Goal: Information Seeking & Learning: Learn about a topic

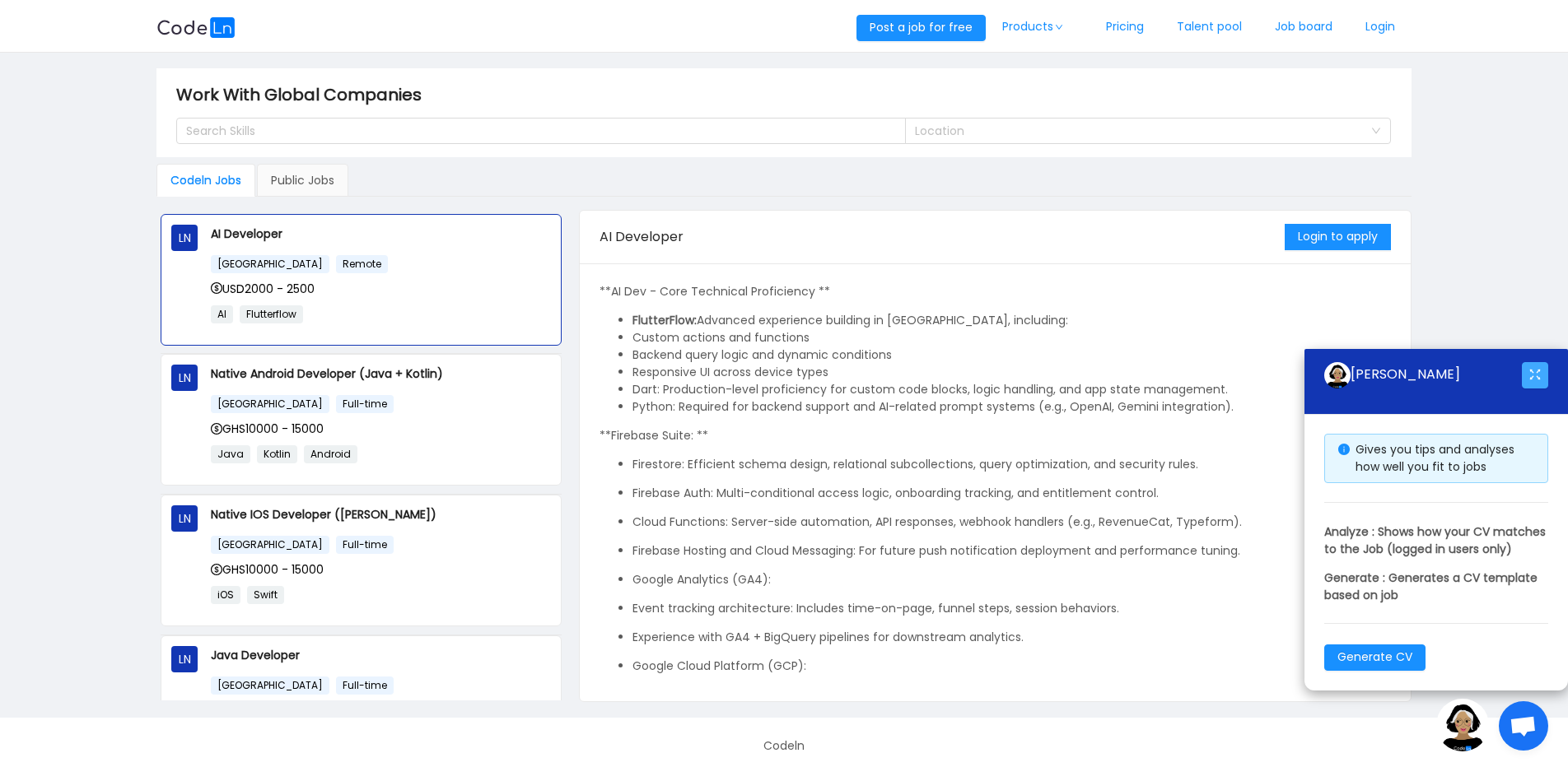
click at [1533, 362] on button "button" at bounding box center [1534, 374] width 26 height 26
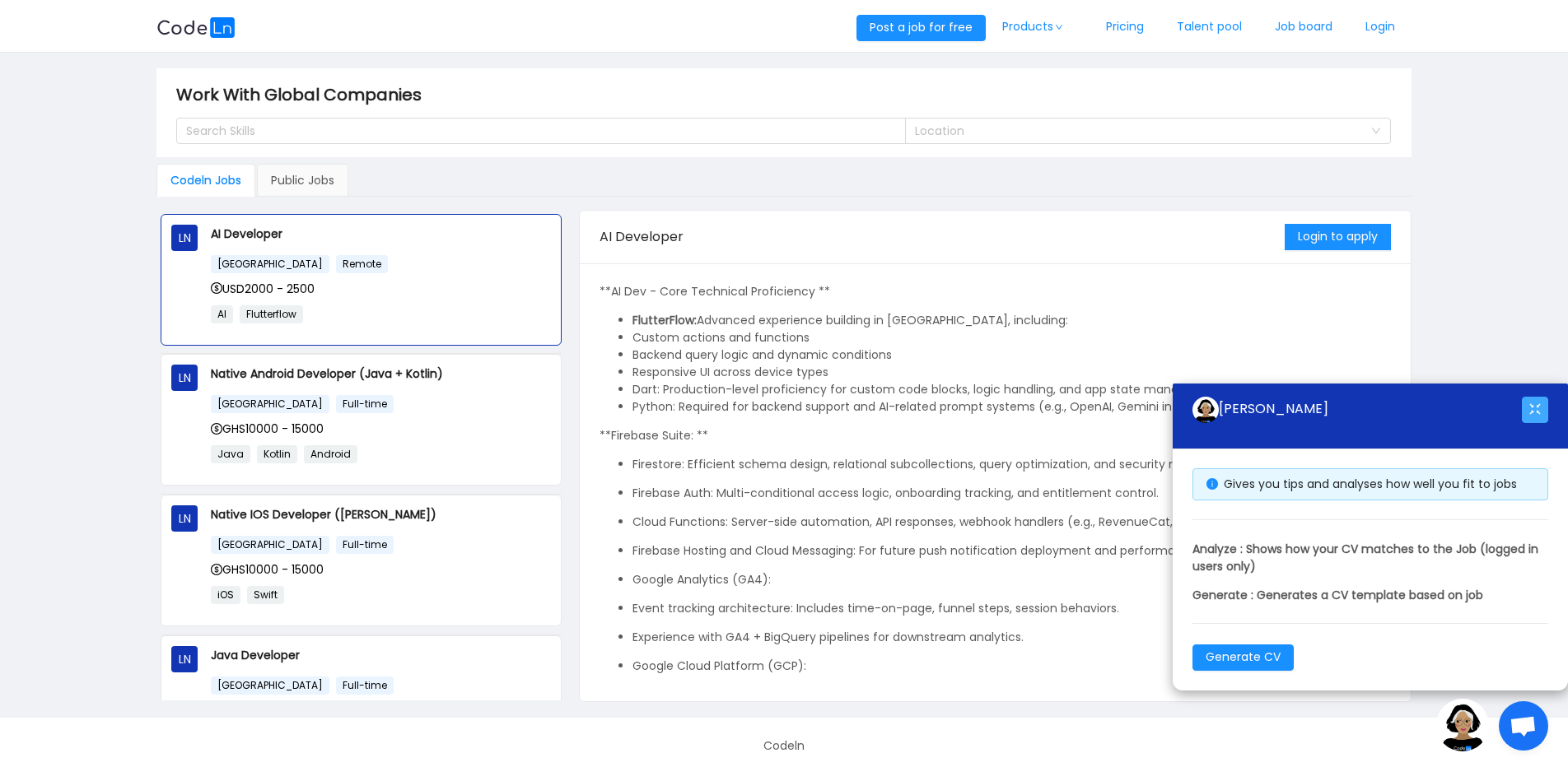
click at [1525, 402] on button "button" at bounding box center [1534, 409] width 26 height 26
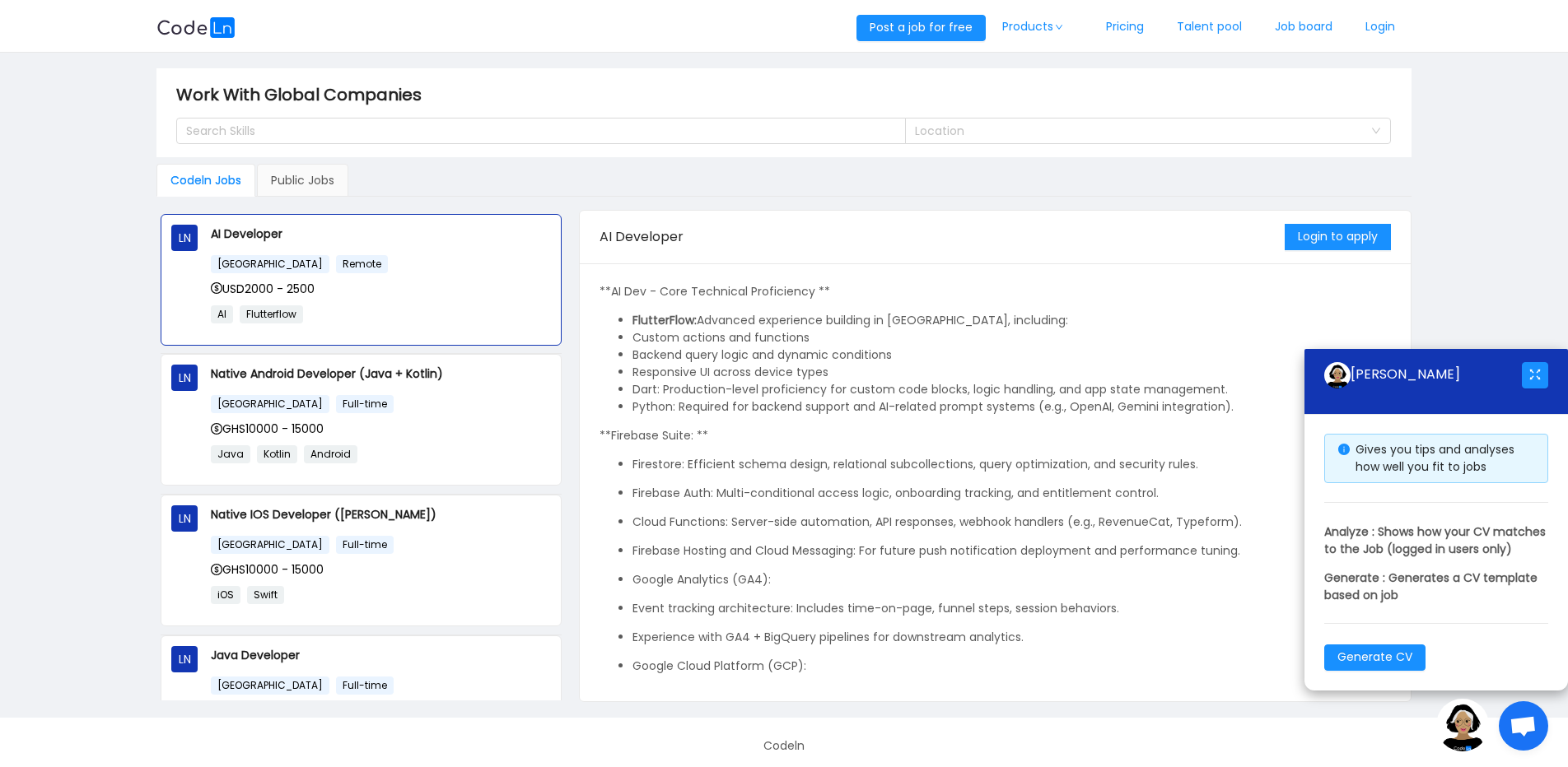
click at [1385, 362] on div "[PERSON_NAME]" at bounding box center [1423, 374] width 198 height 26
drag, startPoint x: 1385, startPoint y: 351, endPoint x: 1283, endPoint y: 296, distance: 115.9
click at [1283, 296] on p "**AI Dev - Core Technical Proficiency **" at bounding box center [994, 292] width 790 height 17
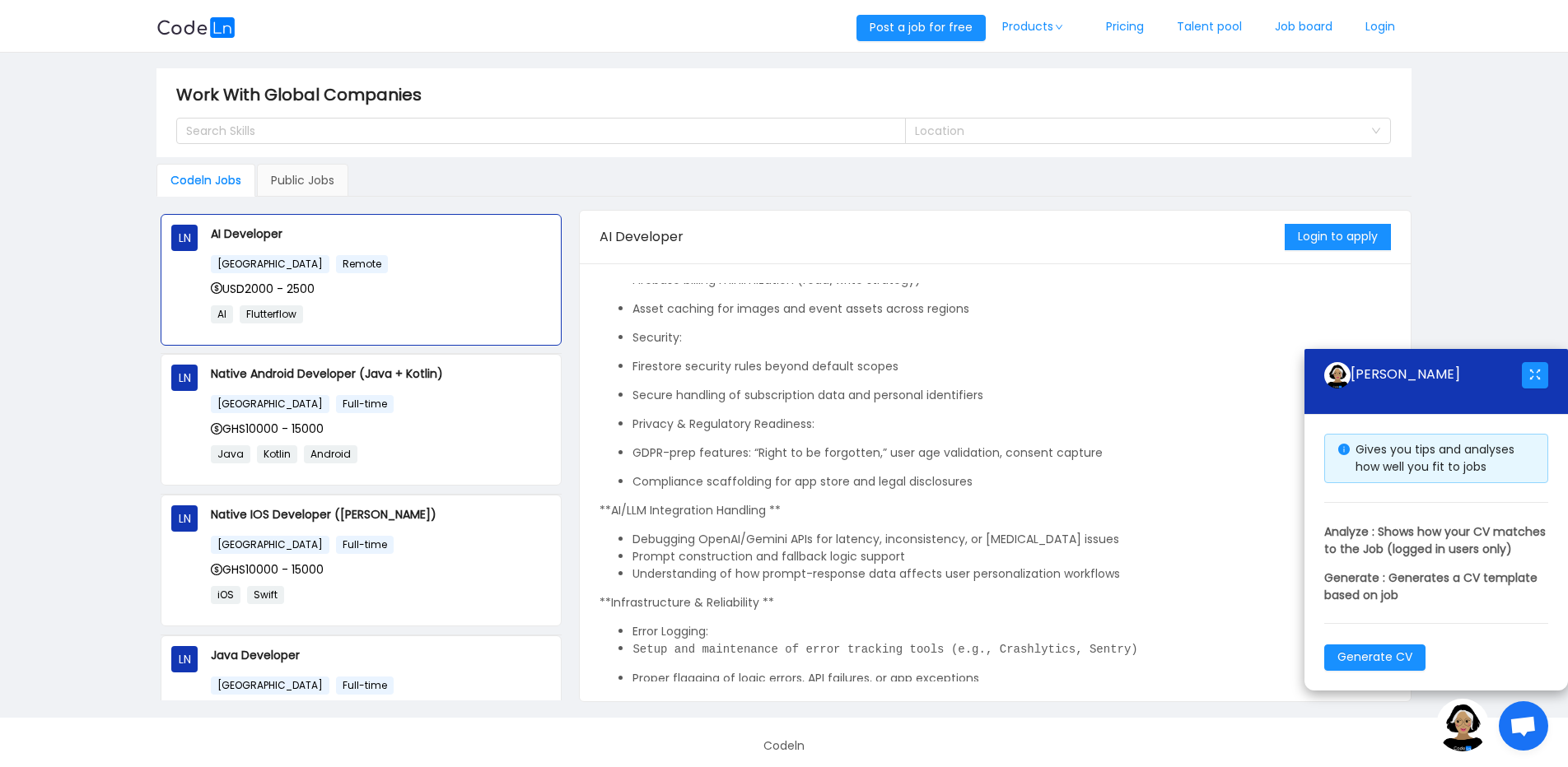
scroll to position [1272, 0]
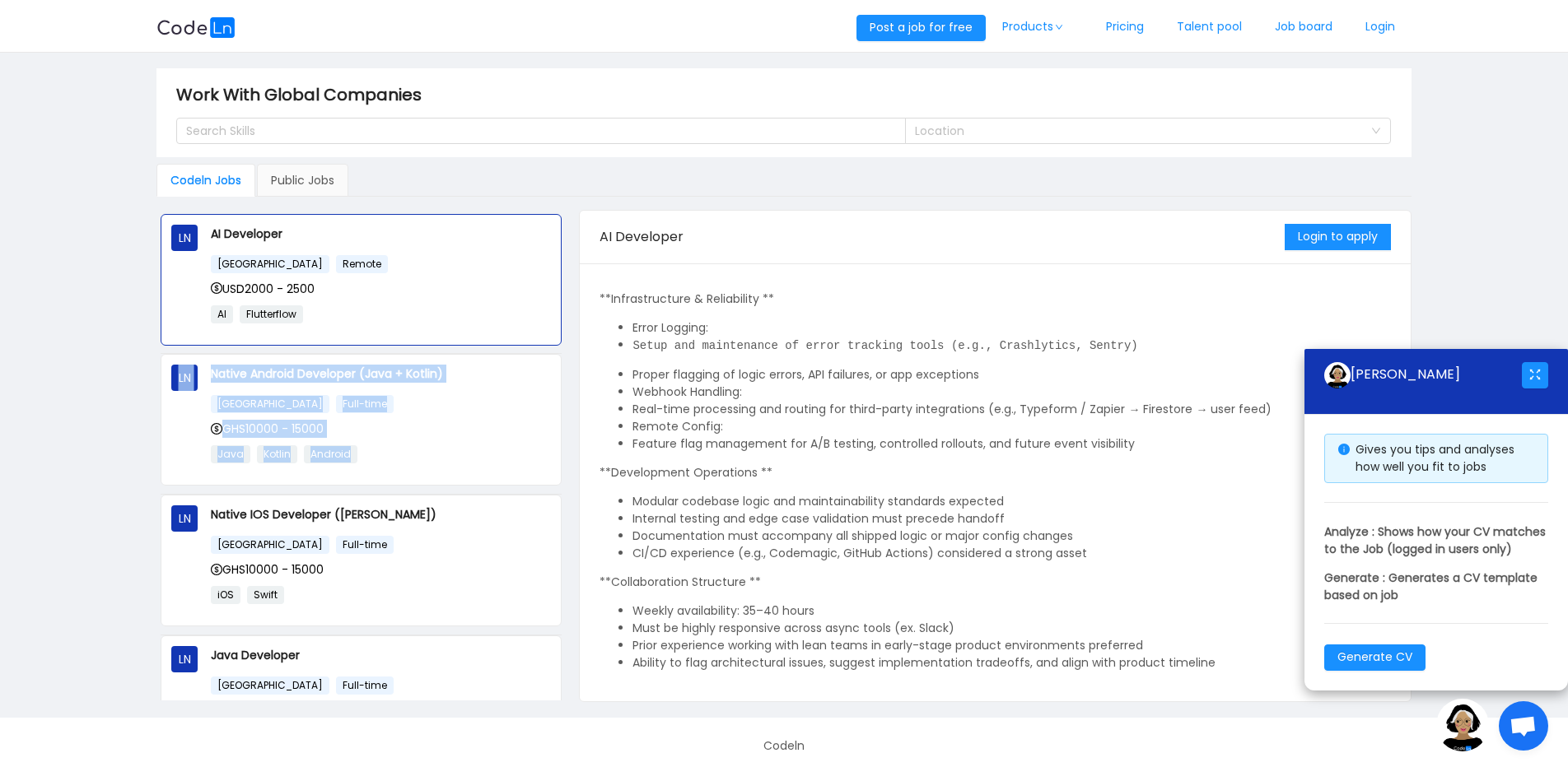
drag, startPoint x: 558, startPoint y: 350, endPoint x: 562, endPoint y: 386, distance: 36.2
click at [562, 386] on div "LN AI Developer [GEOGRAPHIC_DATA] Remote USD2000 - 2500 AI Flutterflow LN Nativ…" at bounding box center [361, 455] width 409 height 491
click at [531, 349] on li "LN AI Developer [GEOGRAPHIC_DATA] Remote USD2000 - 2500 AI Flutterflow" at bounding box center [361, 284] width 401 height 141
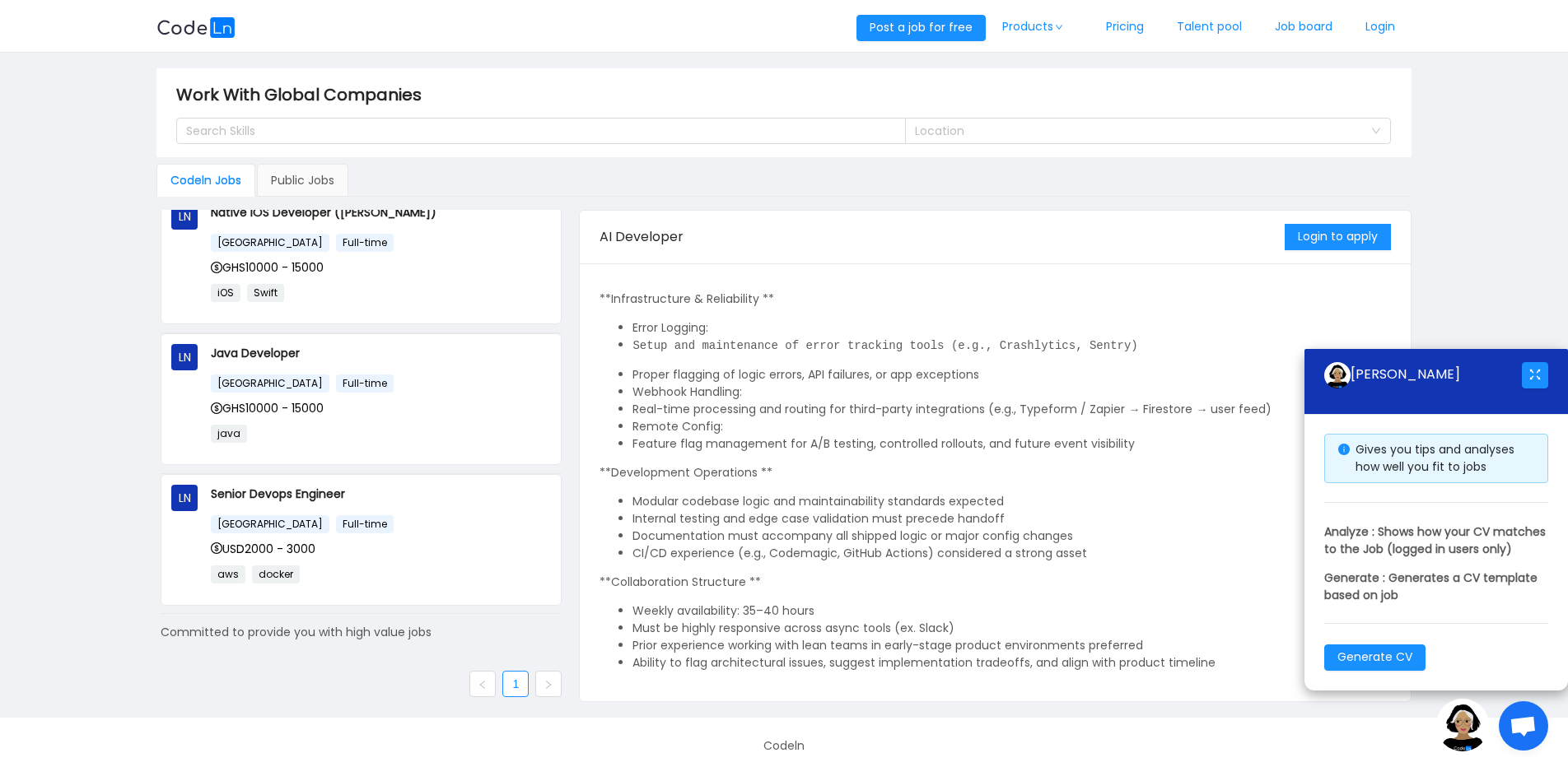
scroll to position [0, 0]
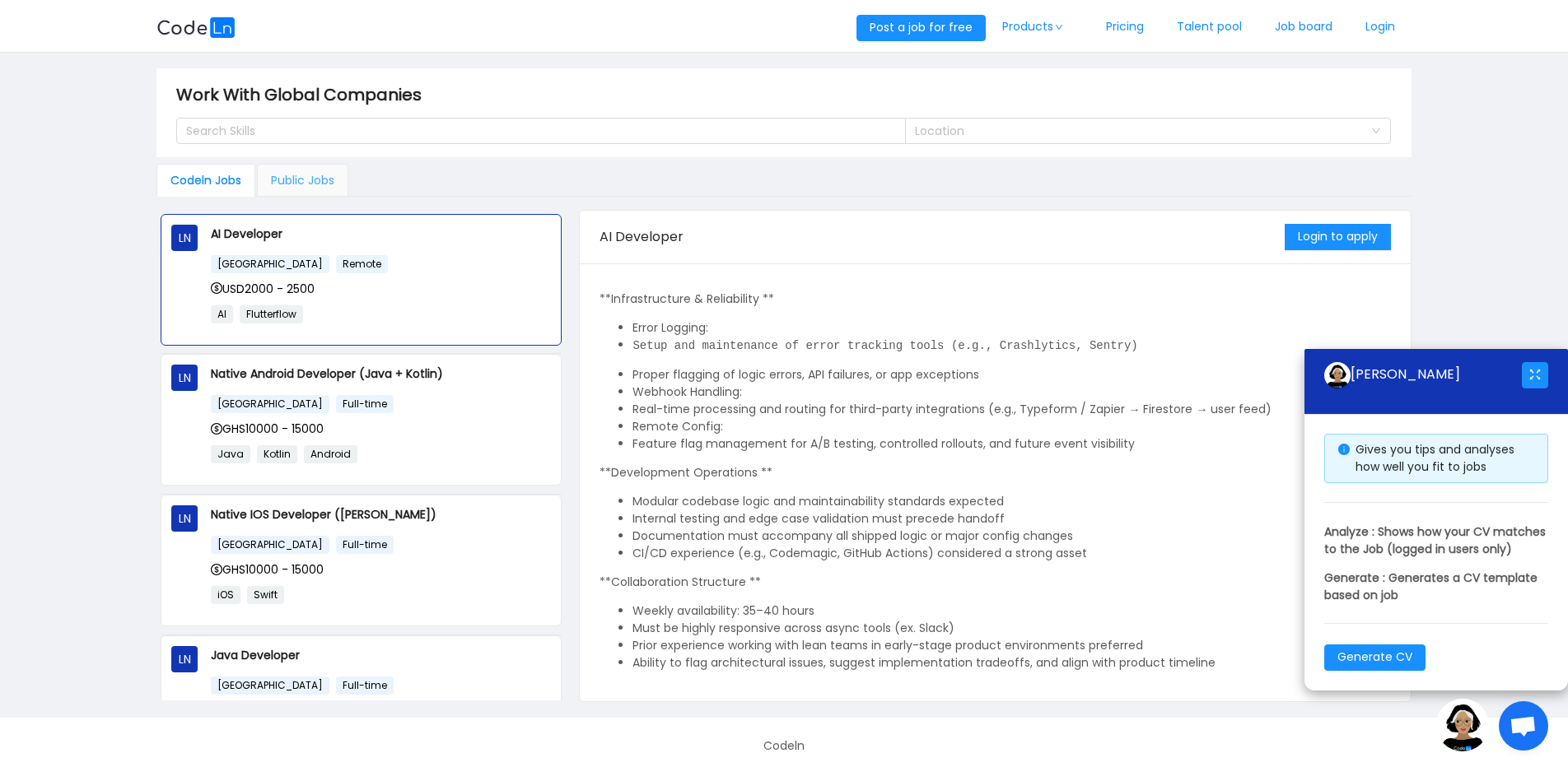
click at [302, 191] on div "Public Jobs" at bounding box center [302, 180] width 91 height 33
